Goal: Transaction & Acquisition: Purchase product/service

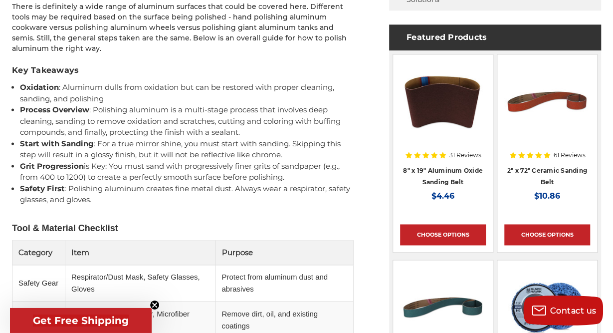
scroll to position [619, 0]
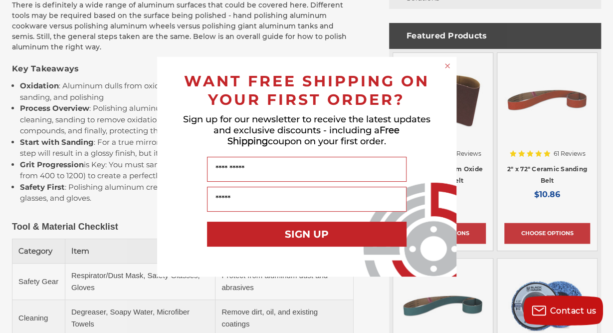
click at [449, 66] on circle "Close dialog" at bounding box center [447, 65] width 9 height 9
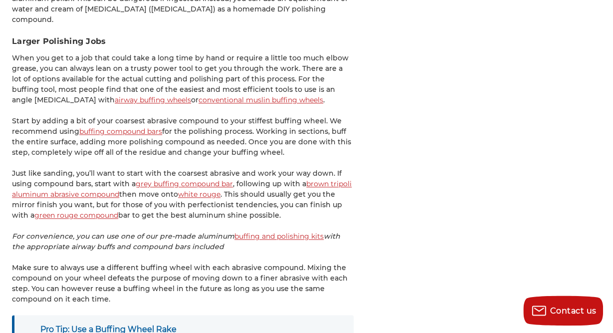
scroll to position [2283, 0]
click at [35, 115] on p "Start by adding a bit of your coarsest abrasive compound to your stiffest buffi…" at bounding box center [183, 136] width 342 height 42
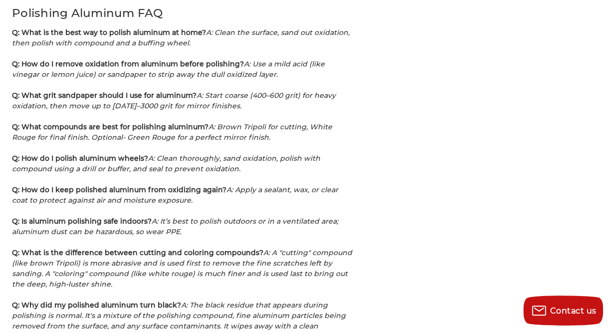
scroll to position [3099, 0]
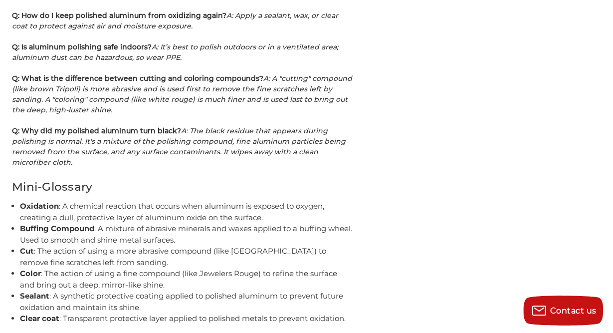
scroll to position [3273, 0]
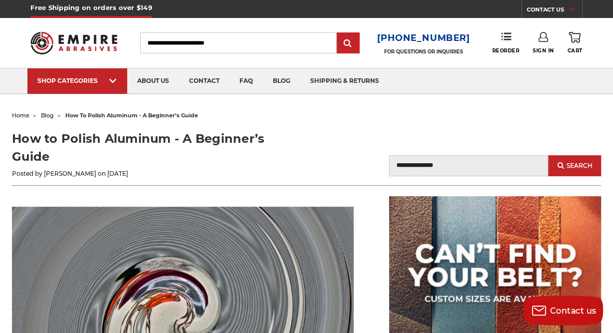
scroll to position [0, 0]
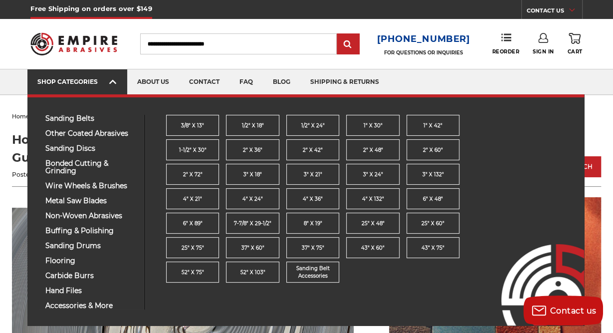
click at [117, 82] on span at bounding box center [113, 83] width 8 height 10
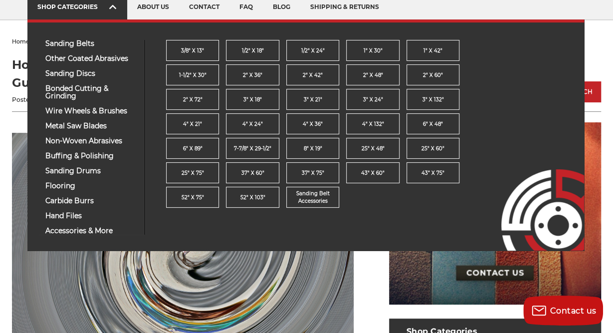
scroll to position [77, 0]
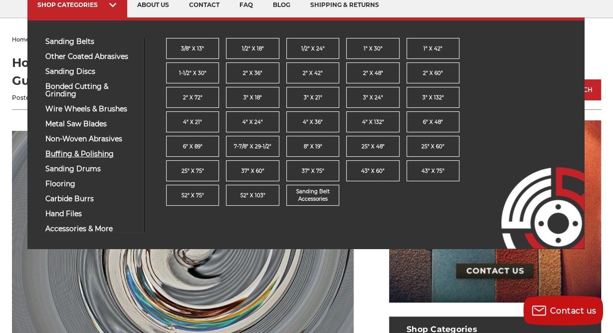
click at [61, 153] on span "buffing & polishing" at bounding box center [91, 153] width 92 height 7
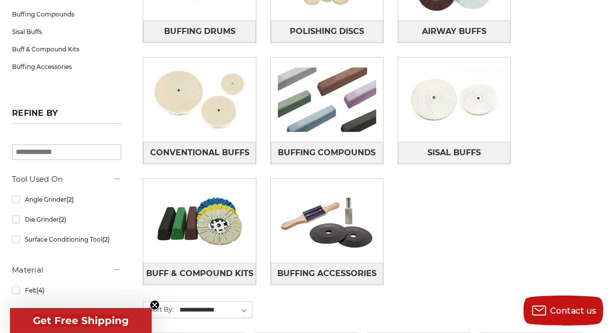
scroll to position [252, 0]
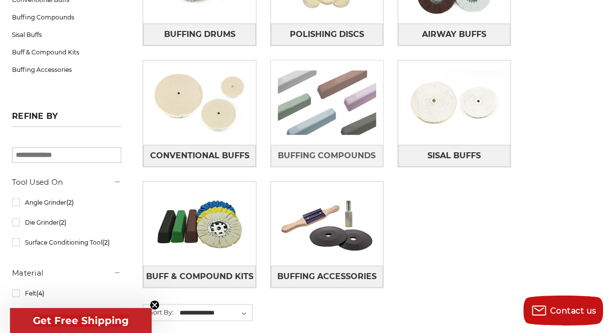
click at [307, 112] on img at bounding box center [327, 102] width 112 height 78
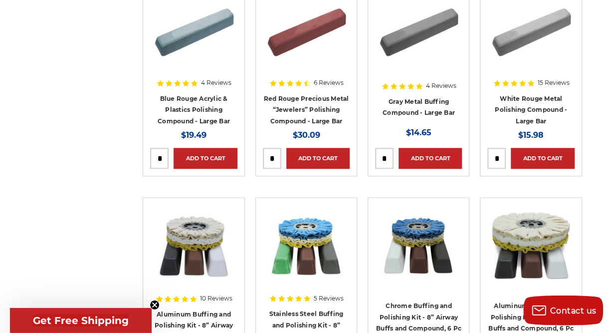
scroll to position [464, 0]
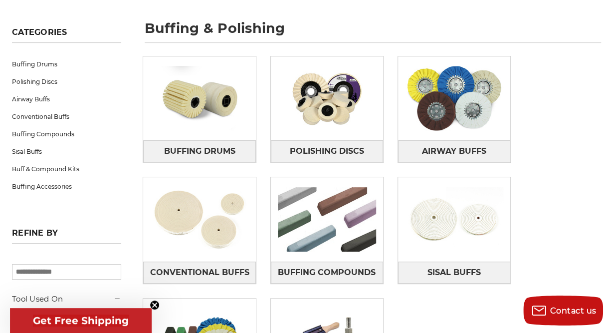
scroll to position [132, 0]
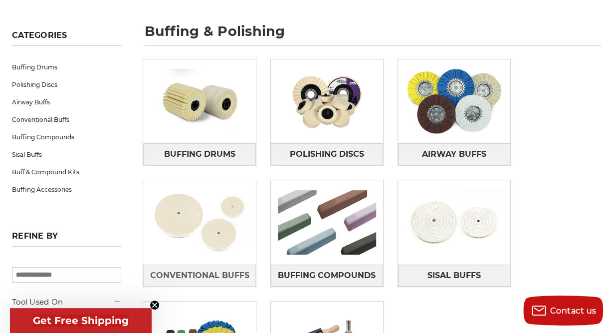
click at [190, 214] on img at bounding box center [199, 222] width 112 height 78
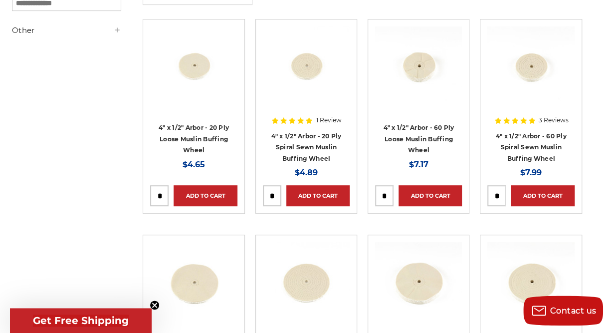
scroll to position [201, 0]
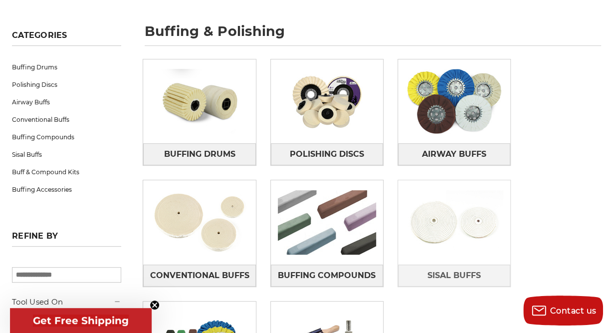
click at [438, 221] on img at bounding box center [454, 222] width 112 height 78
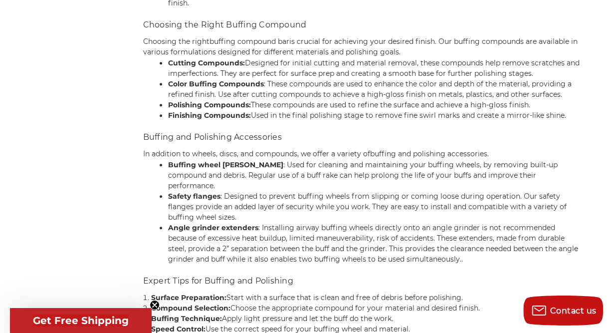
scroll to position [3757, 0]
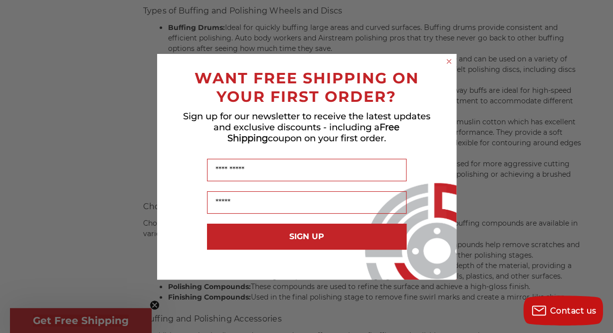
click at [446, 65] on icon "Close dialog" at bounding box center [449, 61] width 10 height 10
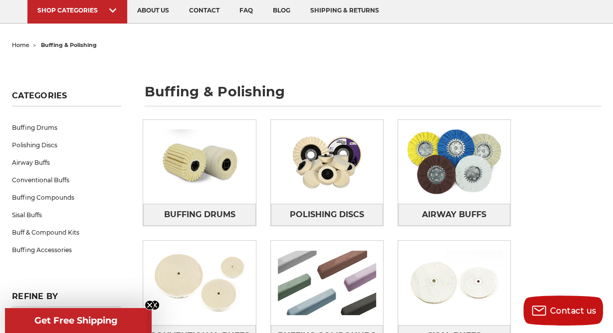
scroll to position [78, 0]
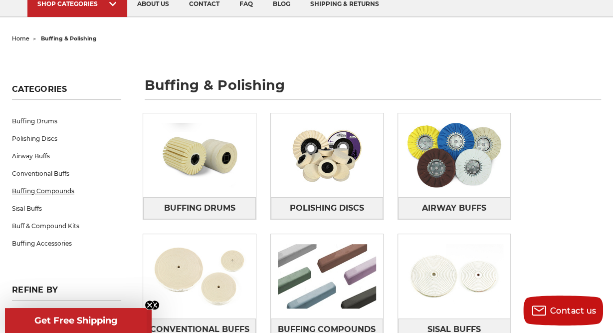
click at [48, 189] on link "Buffing Compounds" at bounding box center [66, 190] width 109 height 17
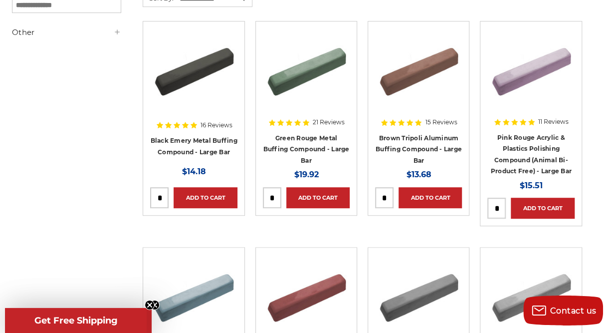
scroll to position [200, 0]
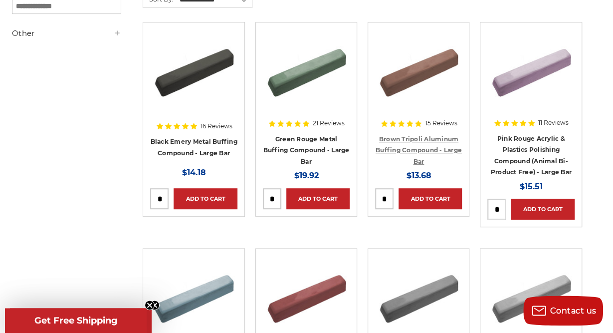
click at [420, 146] on link "Brown Tripoli Aluminum Buffing Compound - Large Bar" at bounding box center [419, 150] width 86 height 30
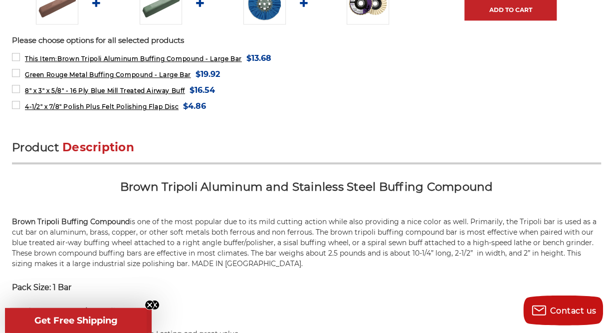
scroll to position [469, 0]
